Goal: Task Accomplishment & Management: Manage account settings

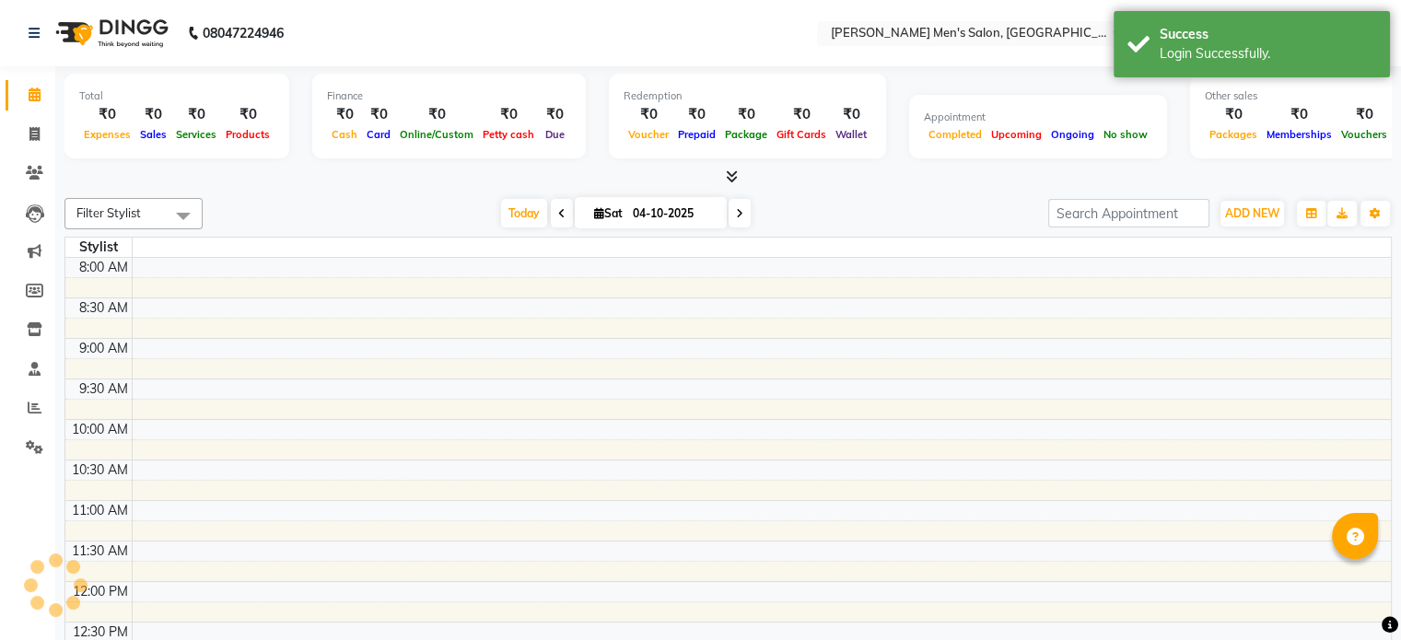
select select "en"
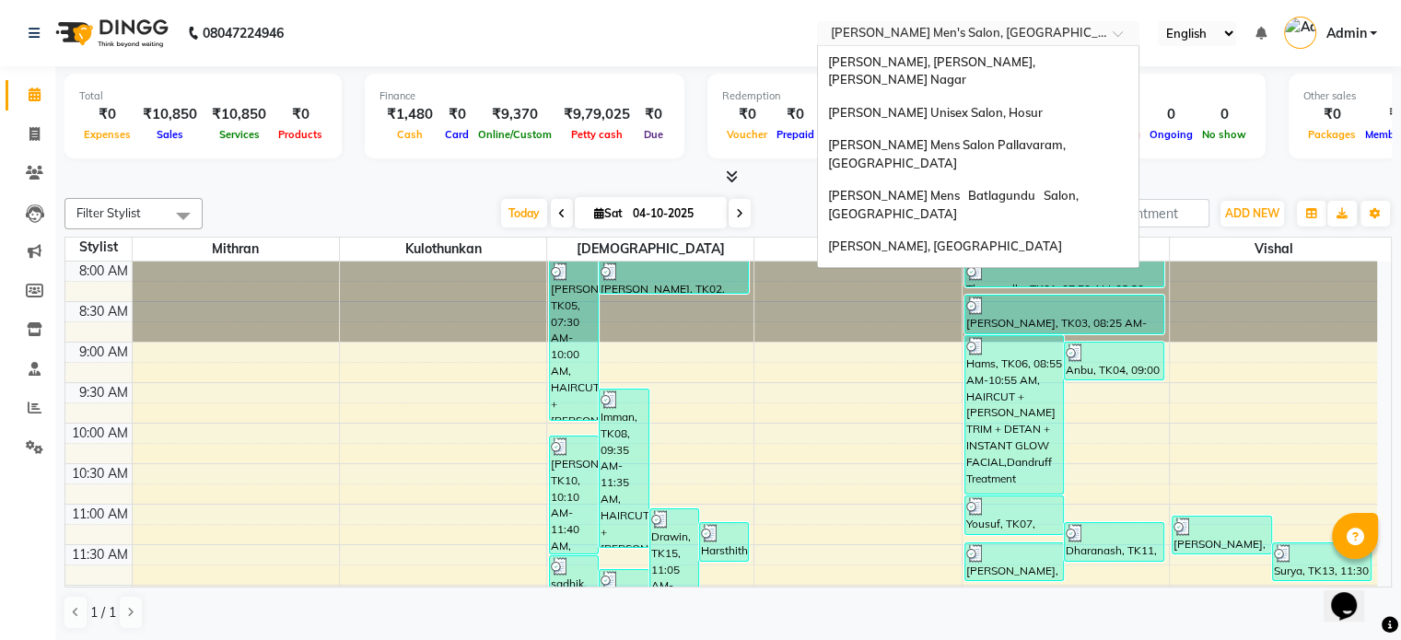
click at [888, 29] on input "text" at bounding box center [959, 35] width 267 height 18
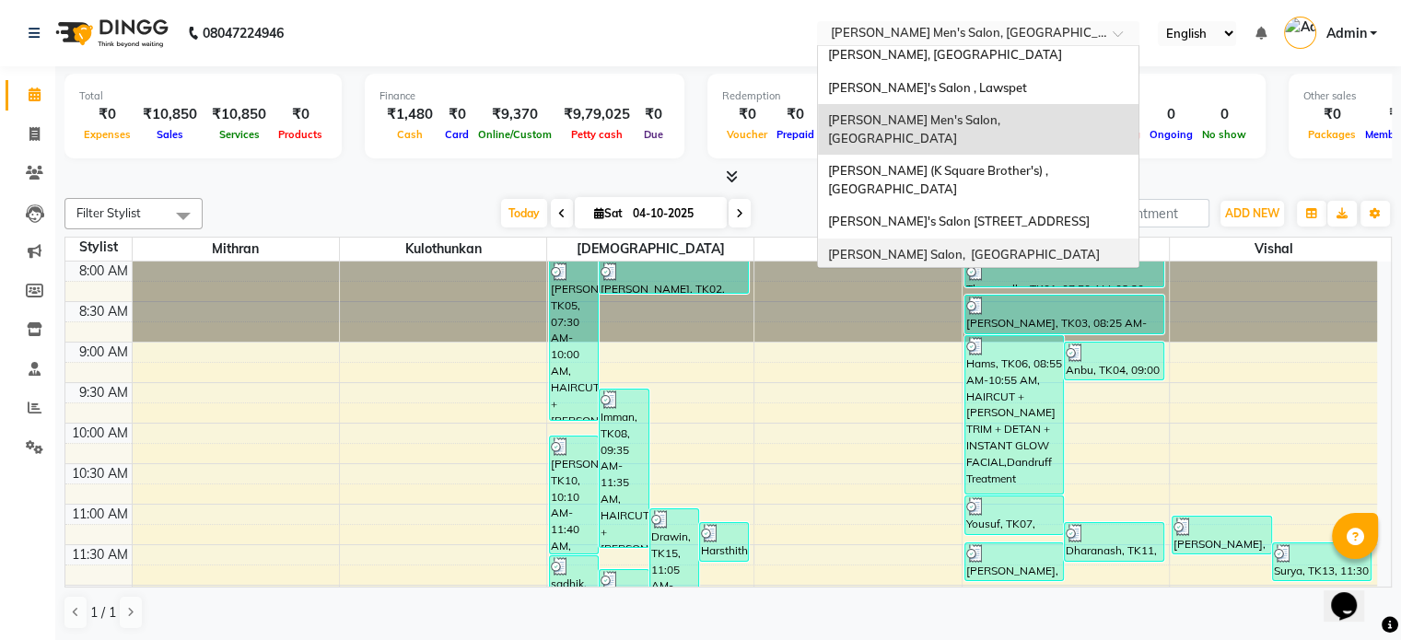
click at [980, 247] on span "[PERSON_NAME] Salon, [GEOGRAPHIC_DATA]" at bounding box center [963, 254] width 272 height 15
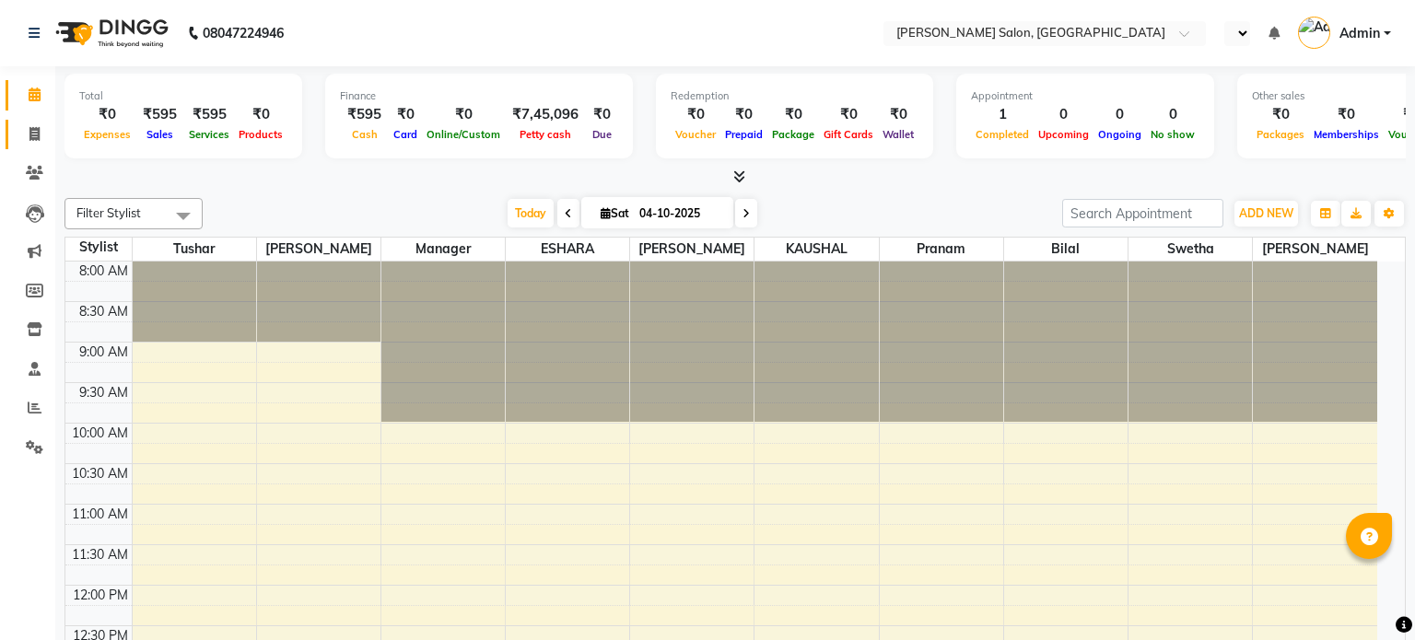
select select "en"
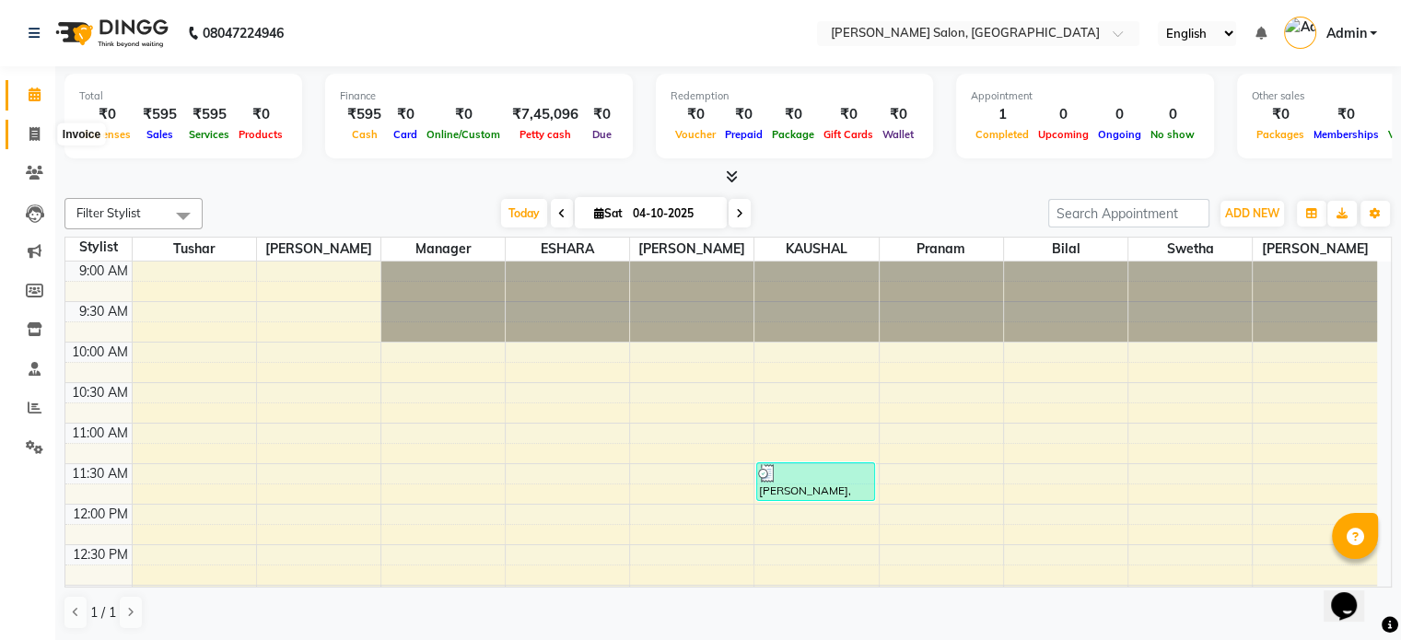
click at [37, 136] on icon at bounding box center [34, 134] width 10 height 14
select select "service"
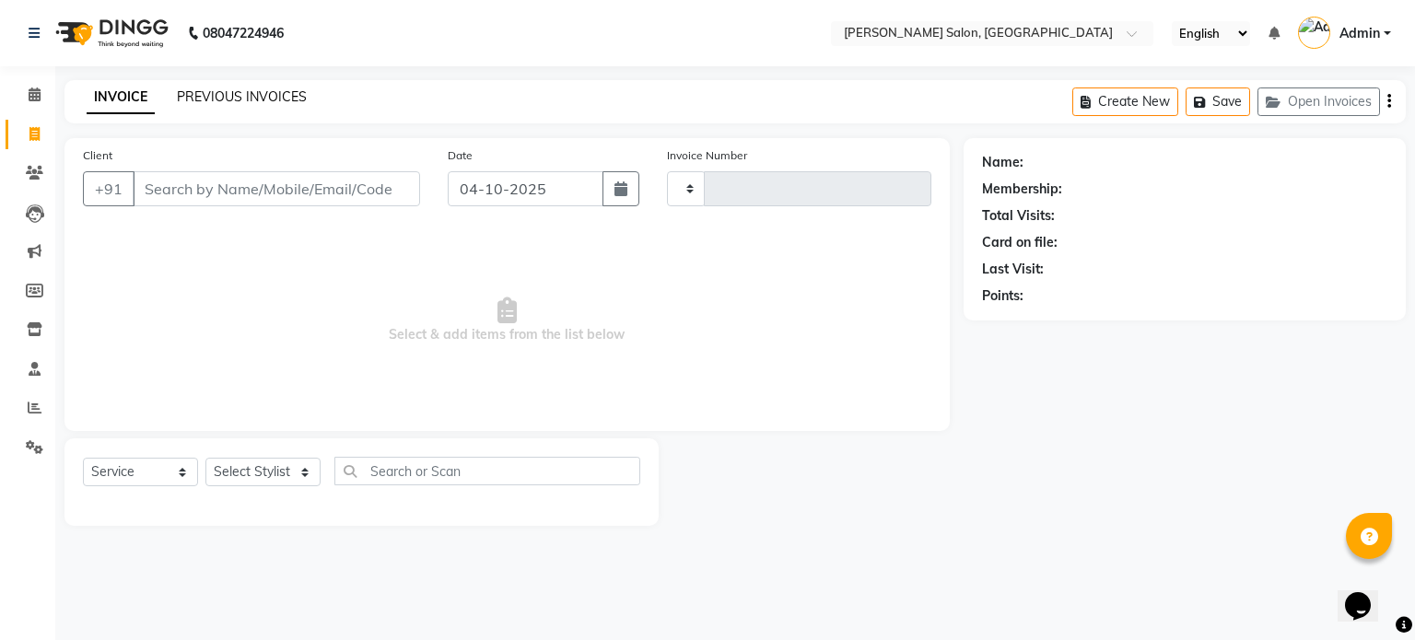
type input "0401"
select select "7119"
click at [228, 95] on link "PREVIOUS INVOICES" at bounding box center [242, 96] width 130 height 17
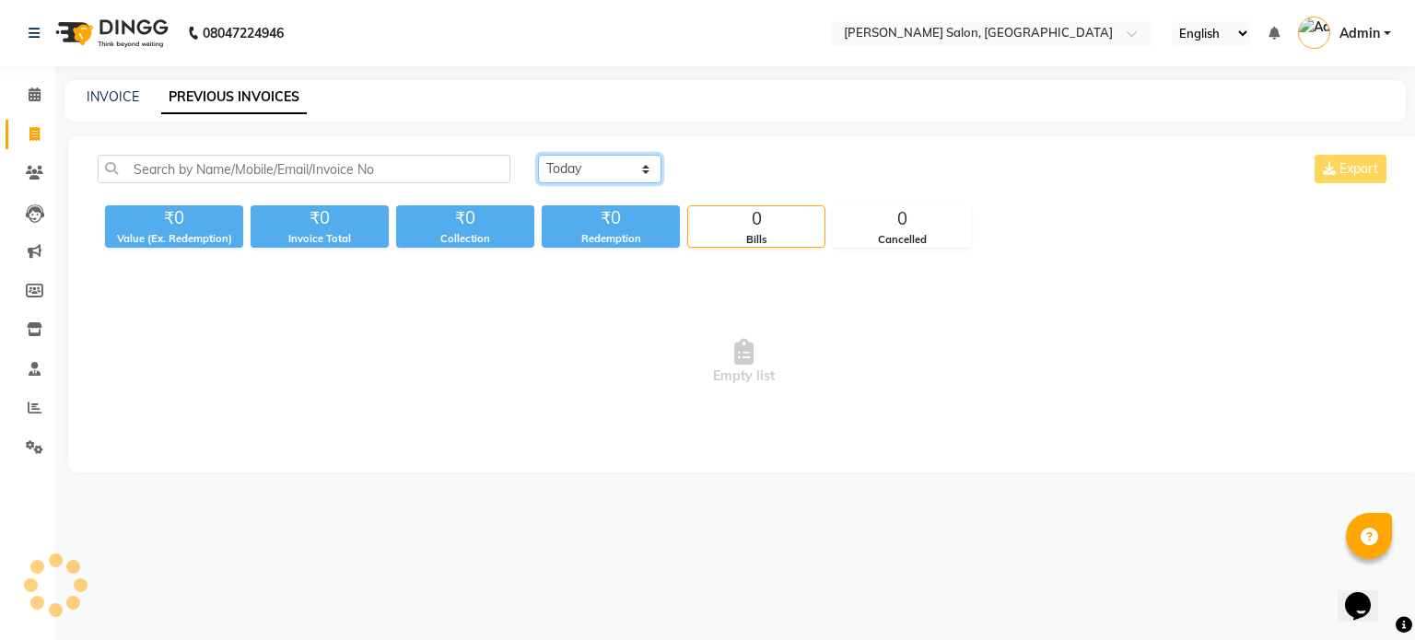
click at [589, 155] on select "Today Yesterday Custom Range" at bounding box center [599, 169] width 123 height 29
select select "range"
click at [538, 155] on select "Today Yesterday Custom Range" at bounding box center [599, 169] width 123 height 29
click at [757, 180] on input "04-10-2025" at bounding box center [749, 170] width 129 height 26
select select "10"
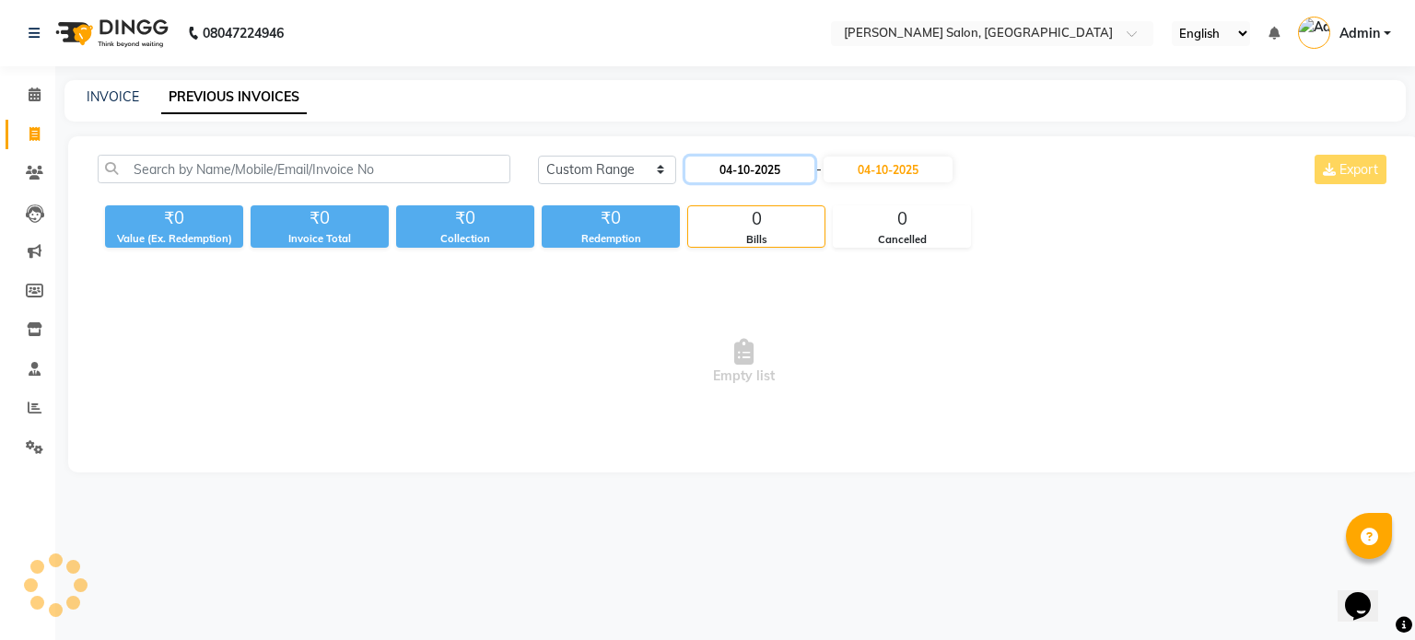
select select "2025"
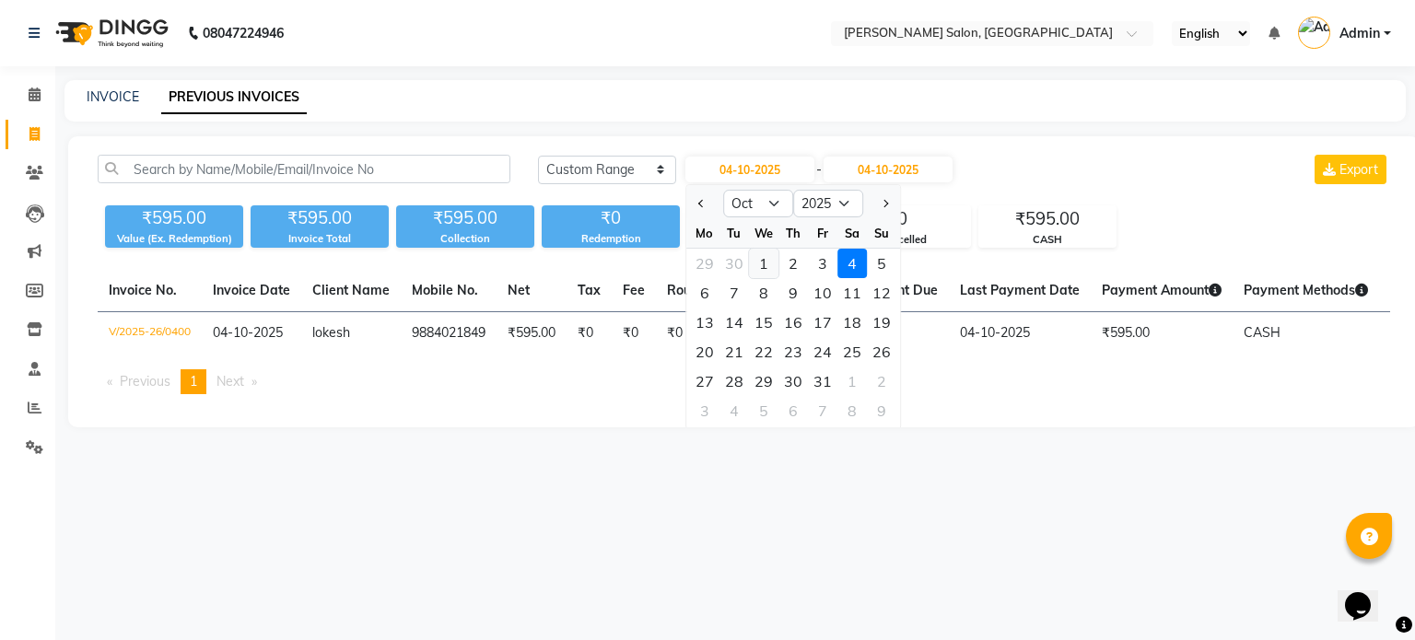
click at [759, 265] on div "1" at bounding box center [763, 263] width 29 height 29
type input "01-10-2025"
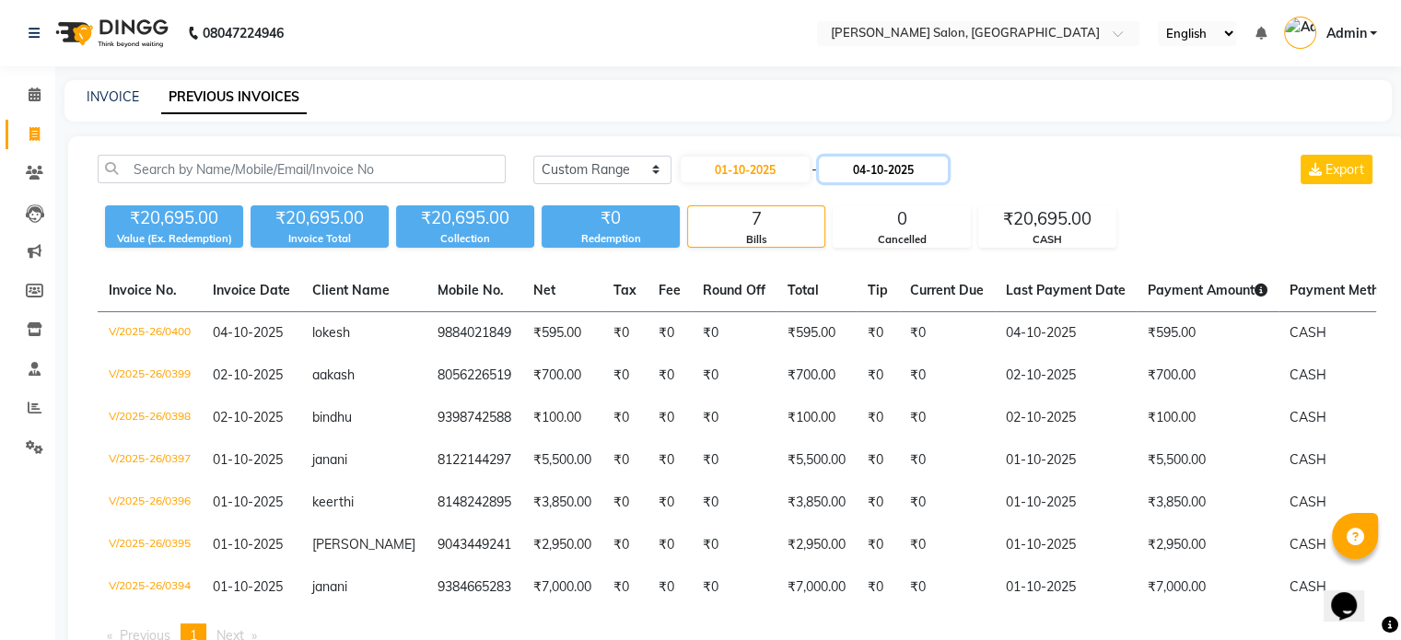
click at [906, 167] on input "04-10-2025" at bounding box center [883, 170] width 129 height 26
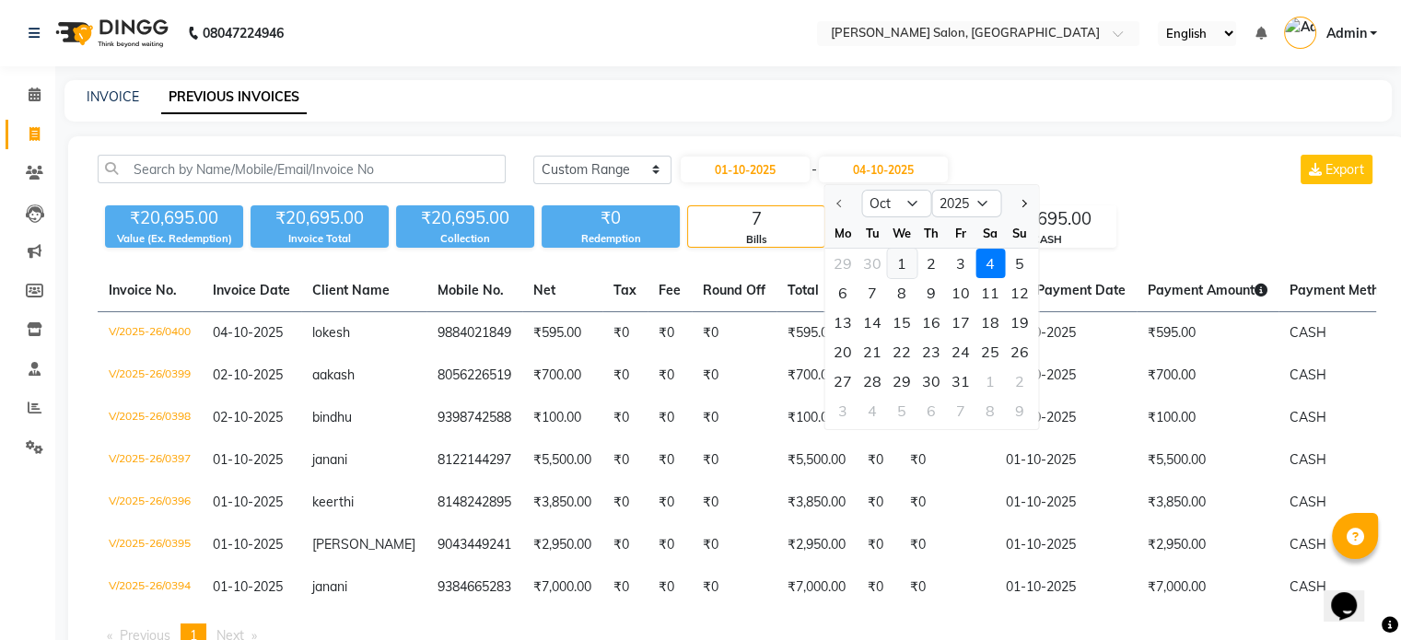
click at [908, 259] on div "1" at bounding box center [901, 263] width 29 height 29
type input "01-10-2025"
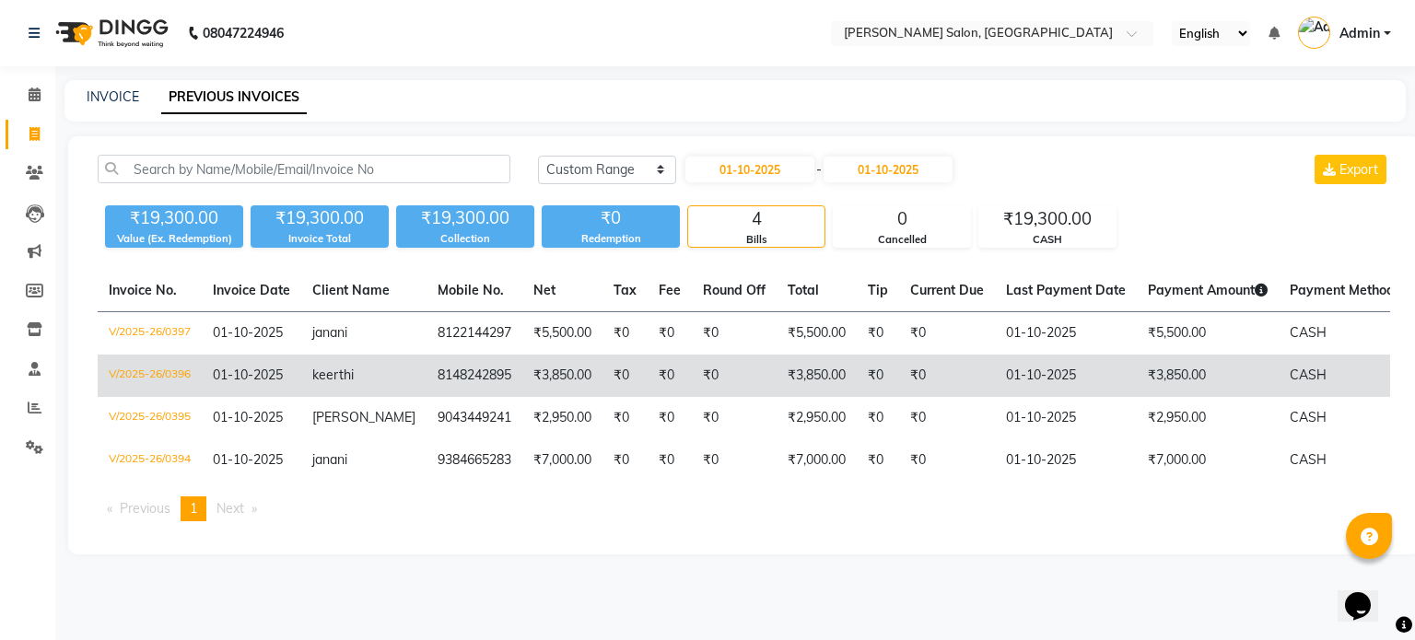
click at [357, 375] on td "keerthi" at bounding box center [363, 376] width 125 height 42
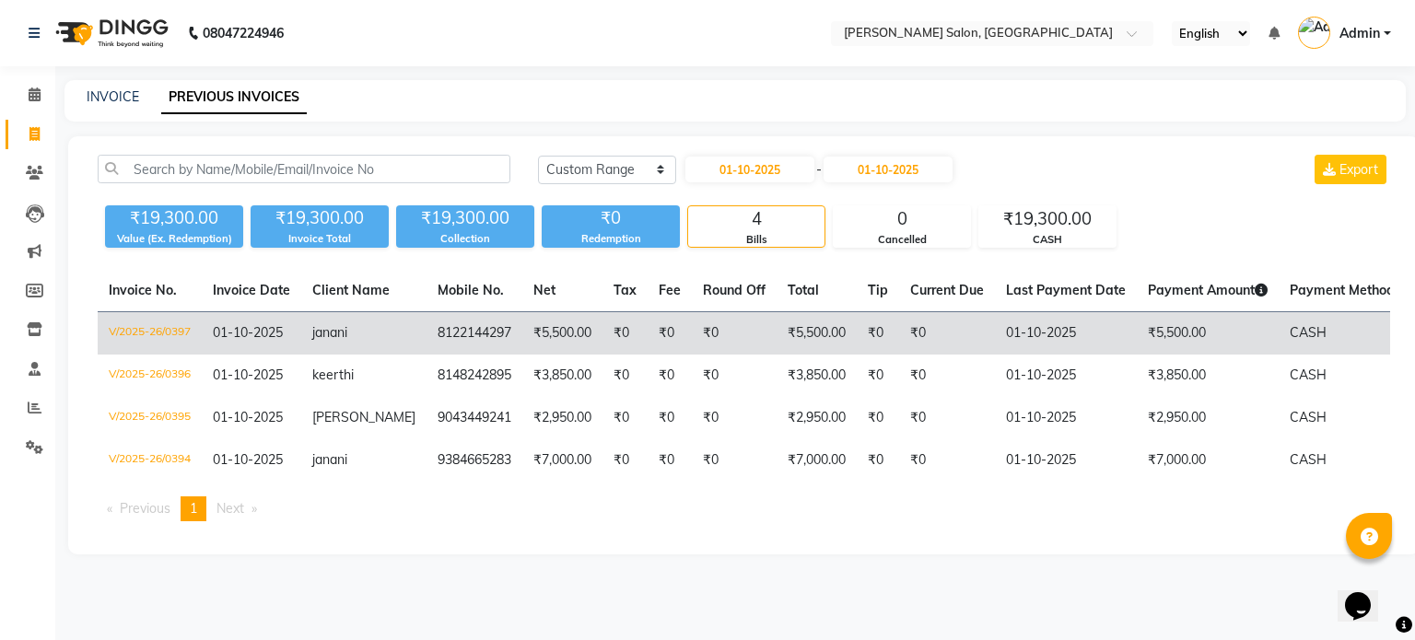
click at [398, 334] on td "janani" at bounding box center [363, 333] width 125 height 43
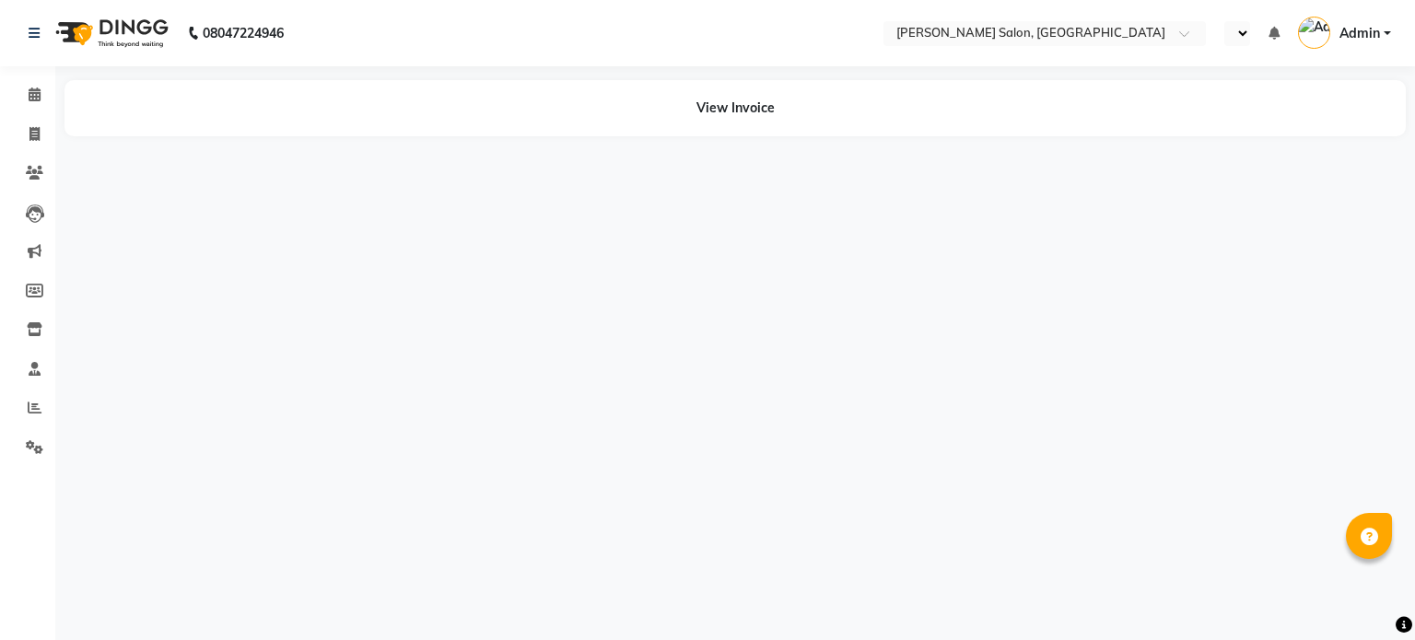
select select "en"
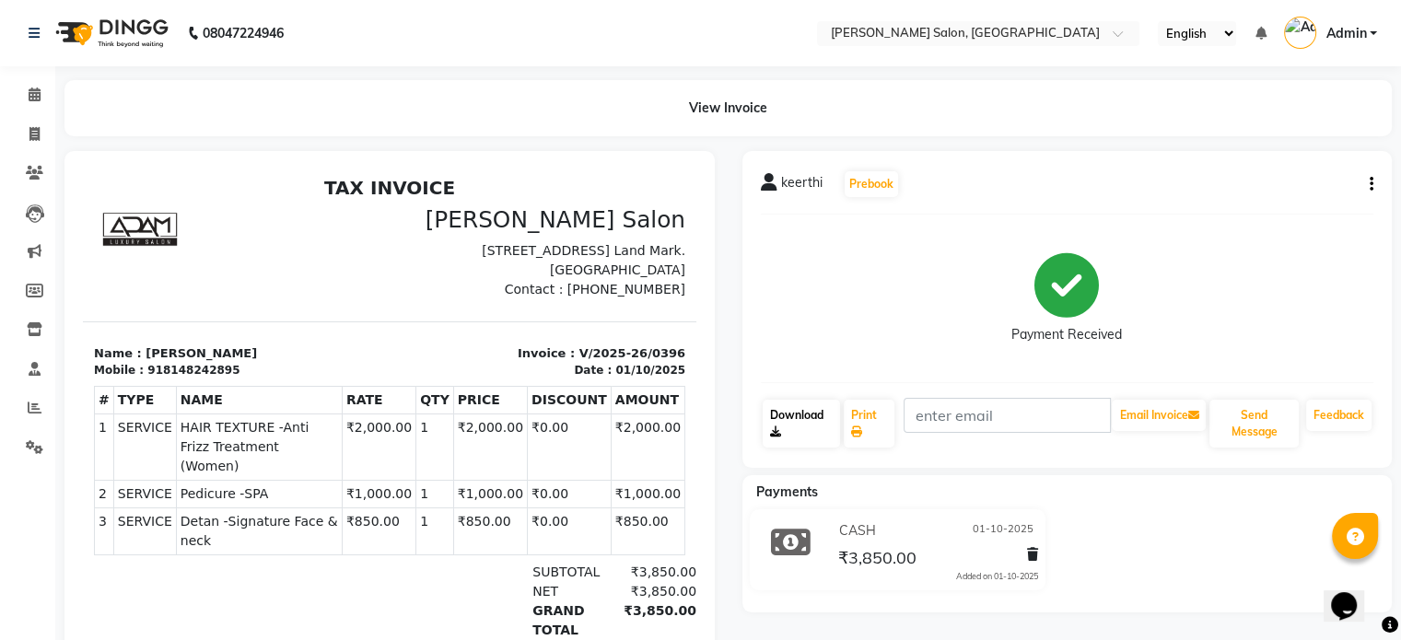
click at [807, 420] on link "Download" at bounding box center [802, 424] width 78 height 48
drag, startPoint x: 671, startPoint y: 416, endPoint x: 784, endPoint y: 485, distance: 132.7
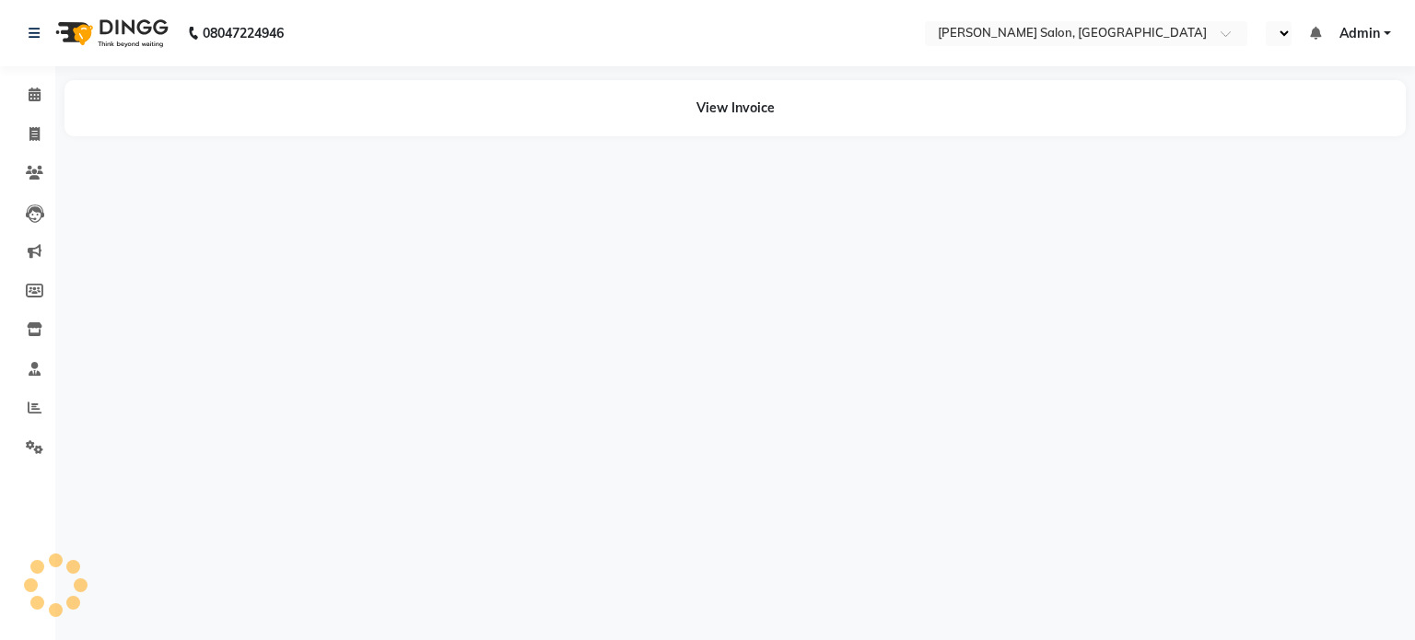
select select "en"
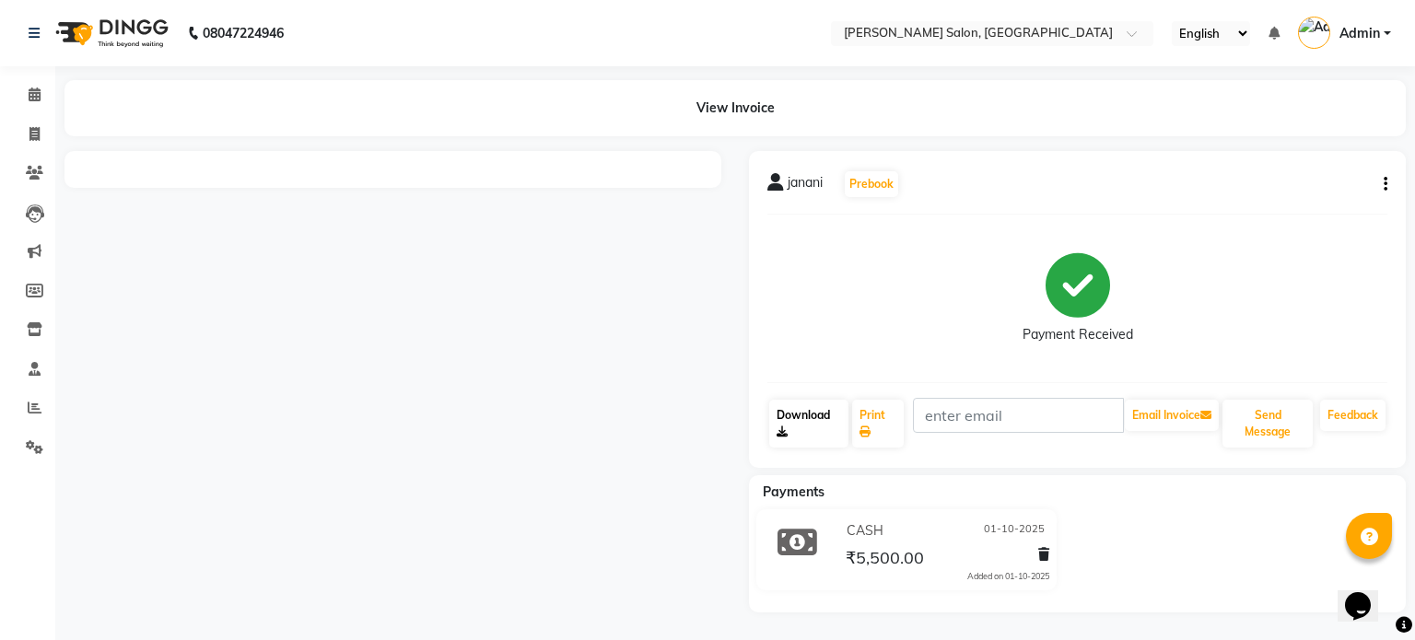
click at [782, 436] on icon at bounding box center [782, 432] width 11 height 11
